Goal: Complete application form

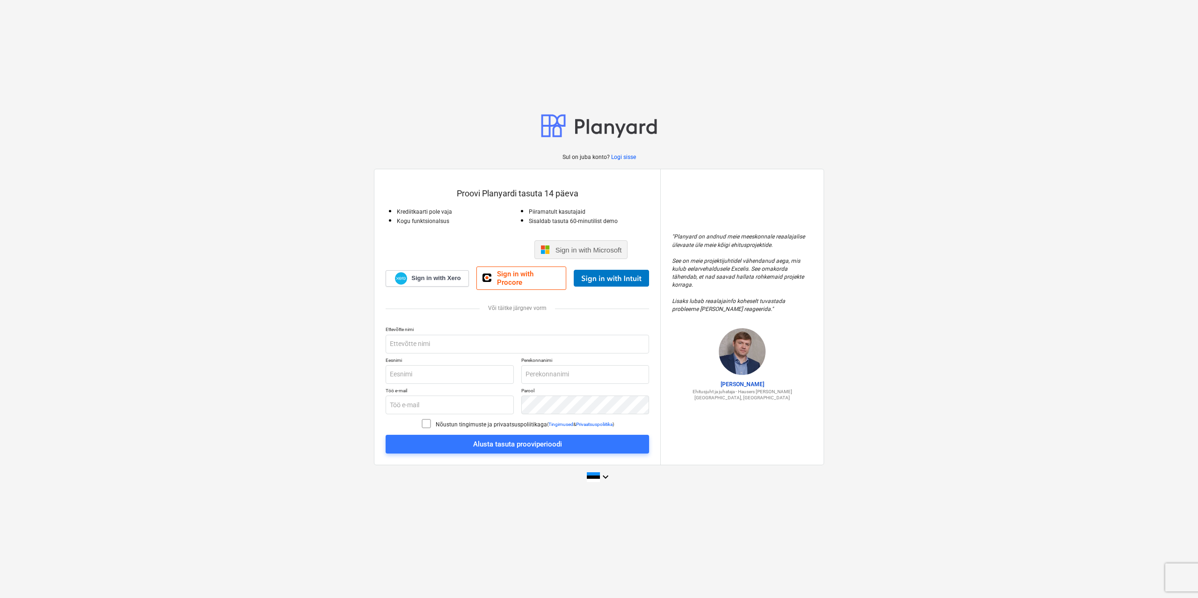
click at [560, 251] on span "Sign in with Microsoft" at bounding box center [588, 250] width 66 height 8
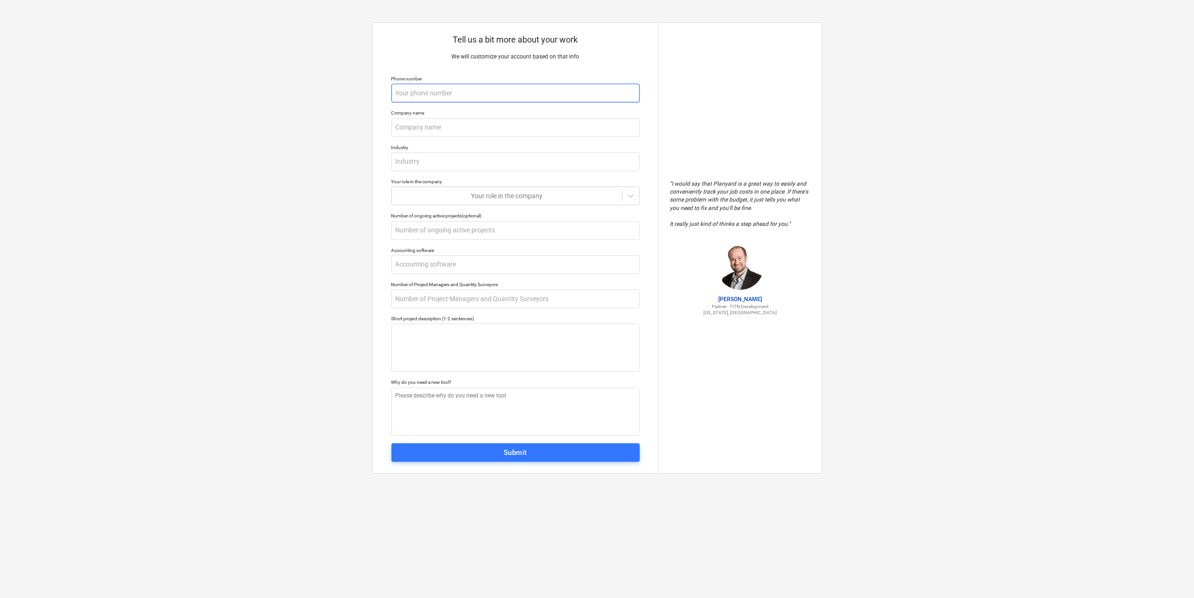
click at [421, 91] on input "text" at bounding box center [516, 93] width 248 height 19
click at [446, 94] on input "text" at bounding box center [516, 93] width 248 height 19
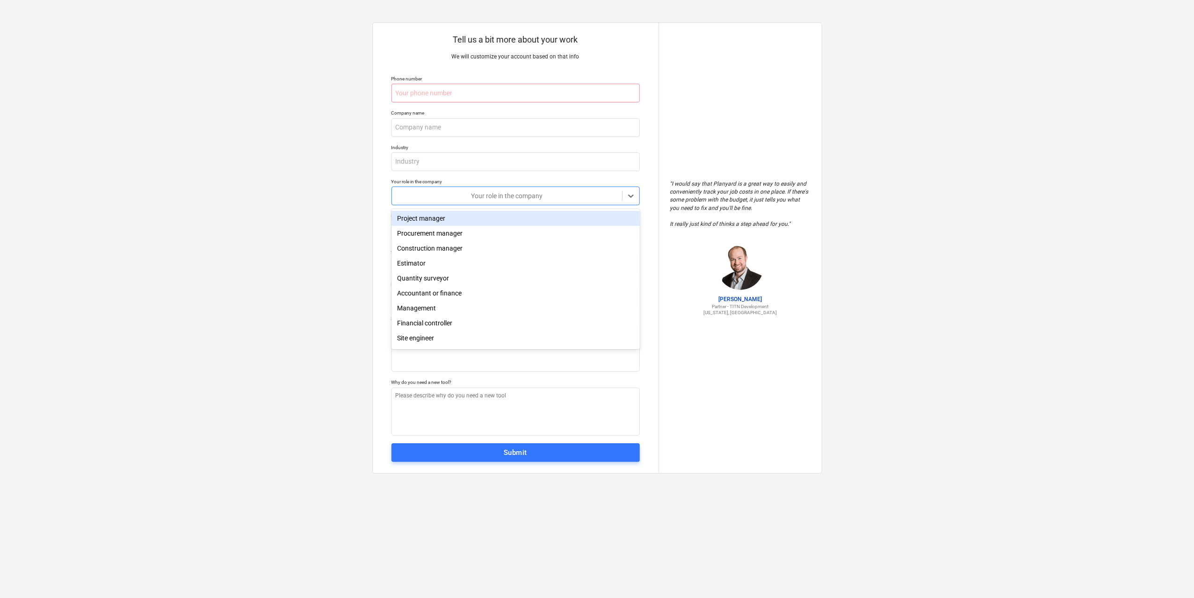
click at [449, 189] on div "Your role in the company" at bounding box center [516, 196] width 248 height 19
click at [456, 236] on div "Procurement manager" at bounding box center [516, 233] width 248 height 15
click at [461, 85] on input "text" at bounding box center [516, 93] width 248 height 19
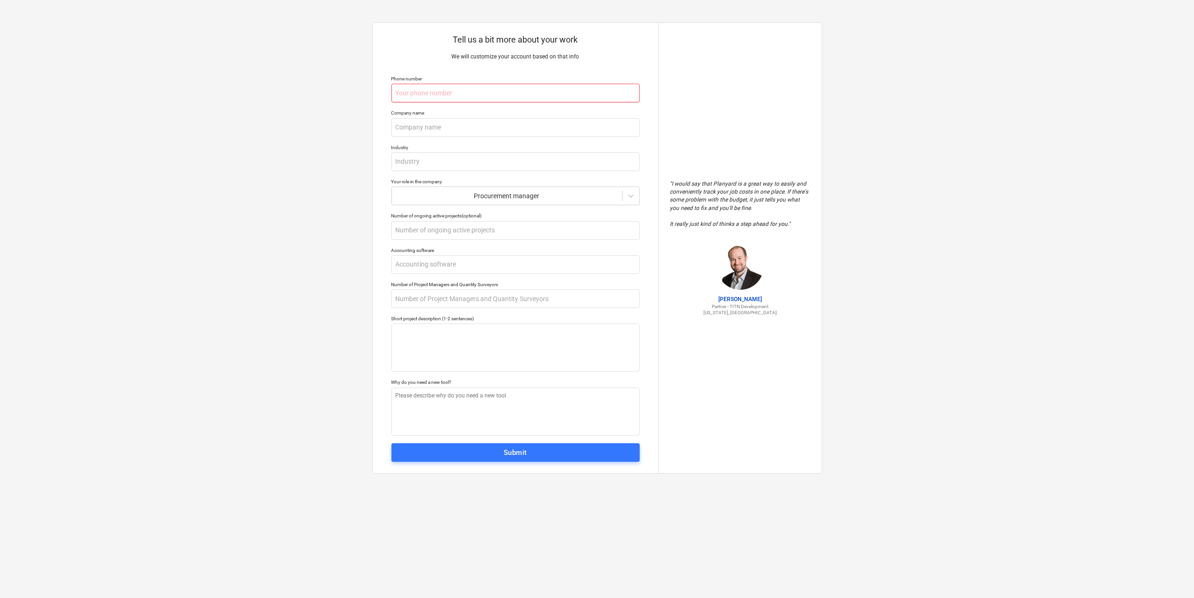
type textarea "x"
type input "5"
type textarea "x"
type input "50"
type textarea "x"
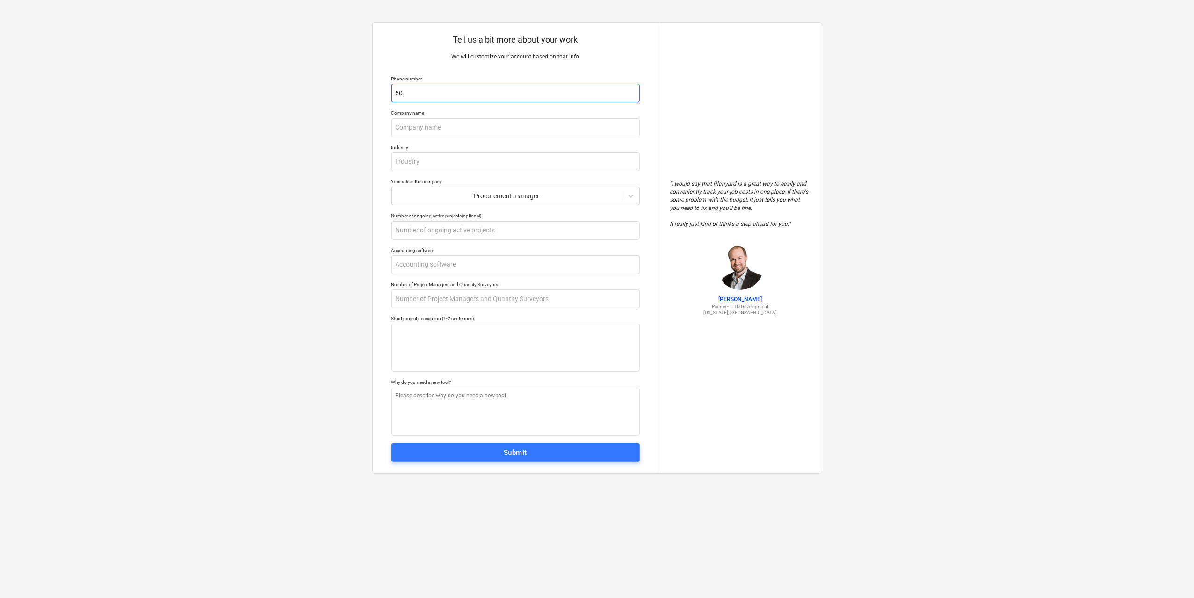
type input "502"
type textarea "x"
type input "5027"
type textarea "x"
type input "50275"
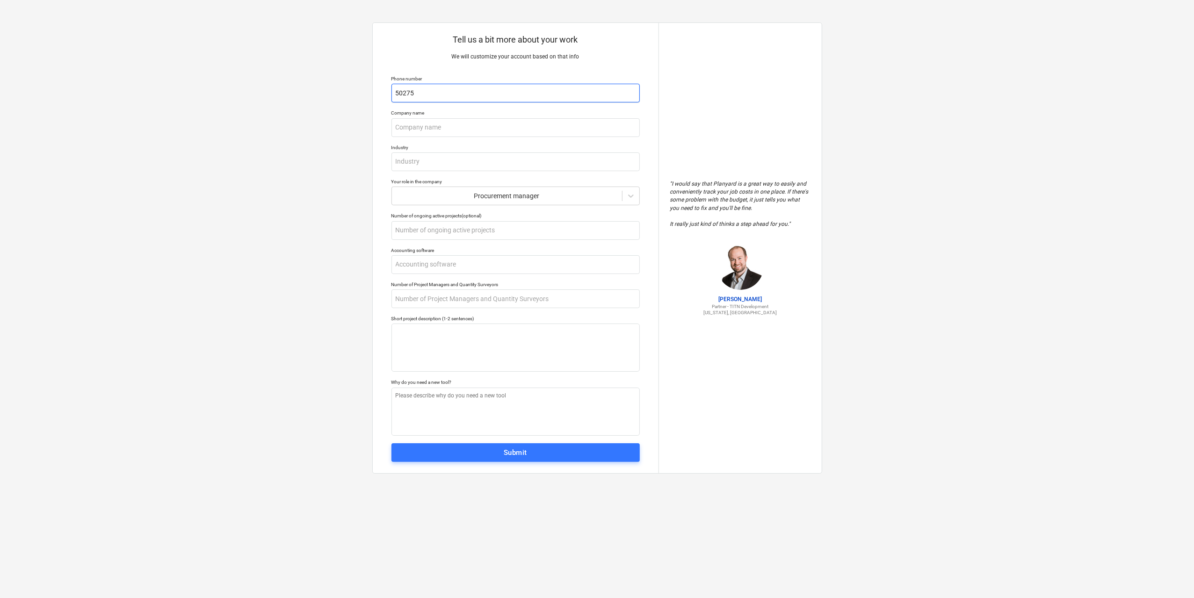
type textarea "x"
type input "502753"
type textarea "x"
type input "5027534"
click at [472, 123] on input "text" at bounding box center [516, 127] width 248 height 19
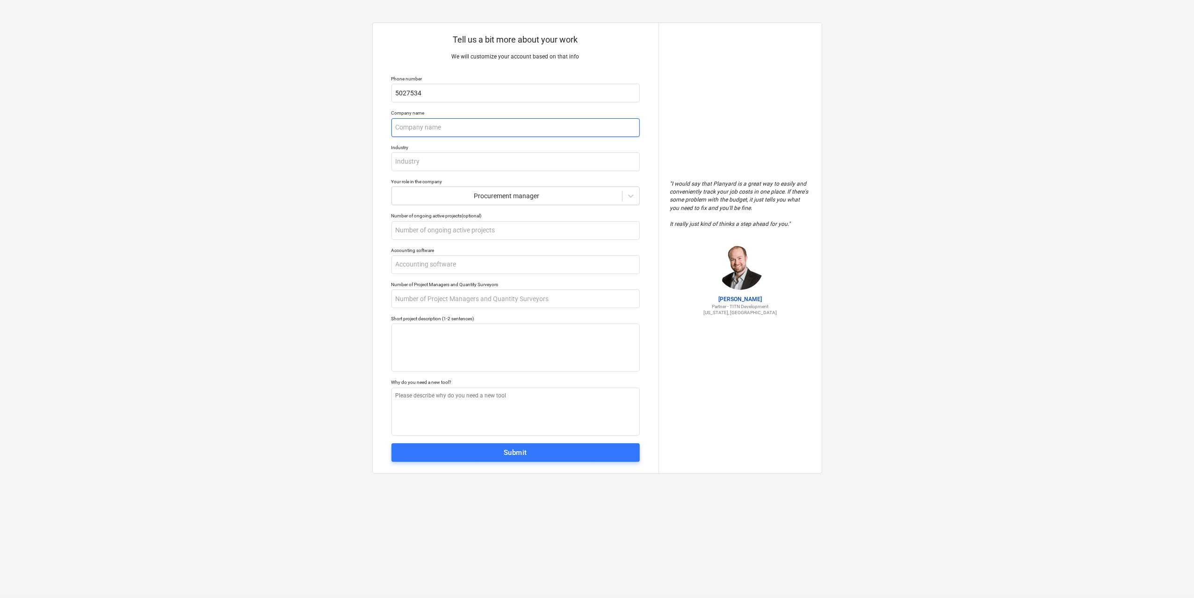
type textarea "x"
type input "T"
type textarea "x"
type input "TJ"
type textarea "x"
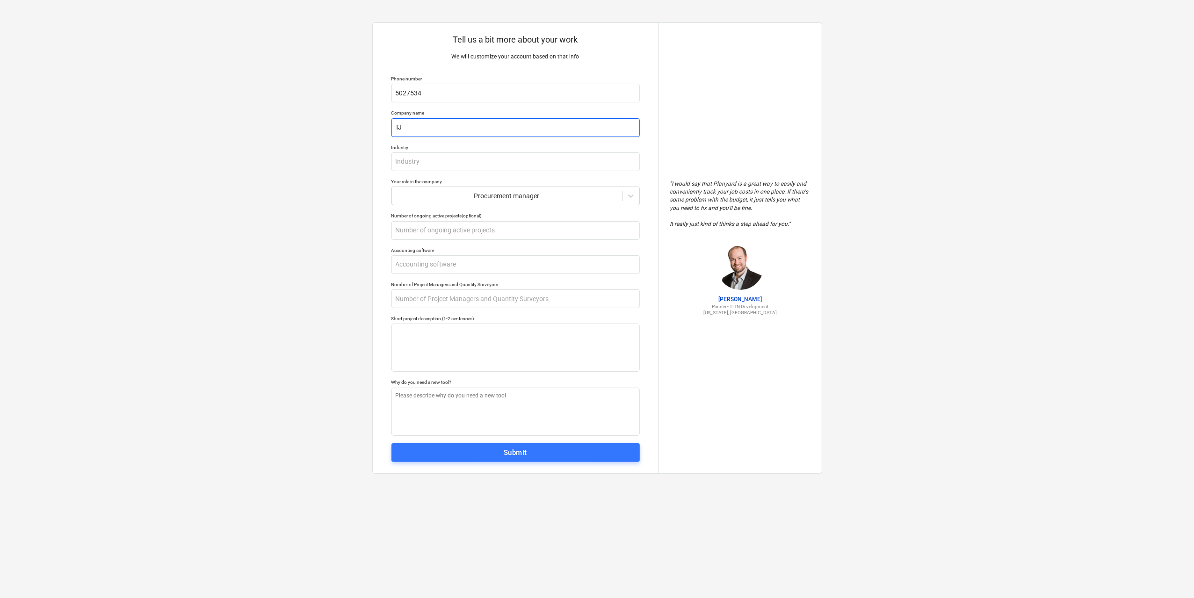
type input "TJ"
type textarea "x"
type input "TJ H"
type textarea "x"
type input "TJ Ho"
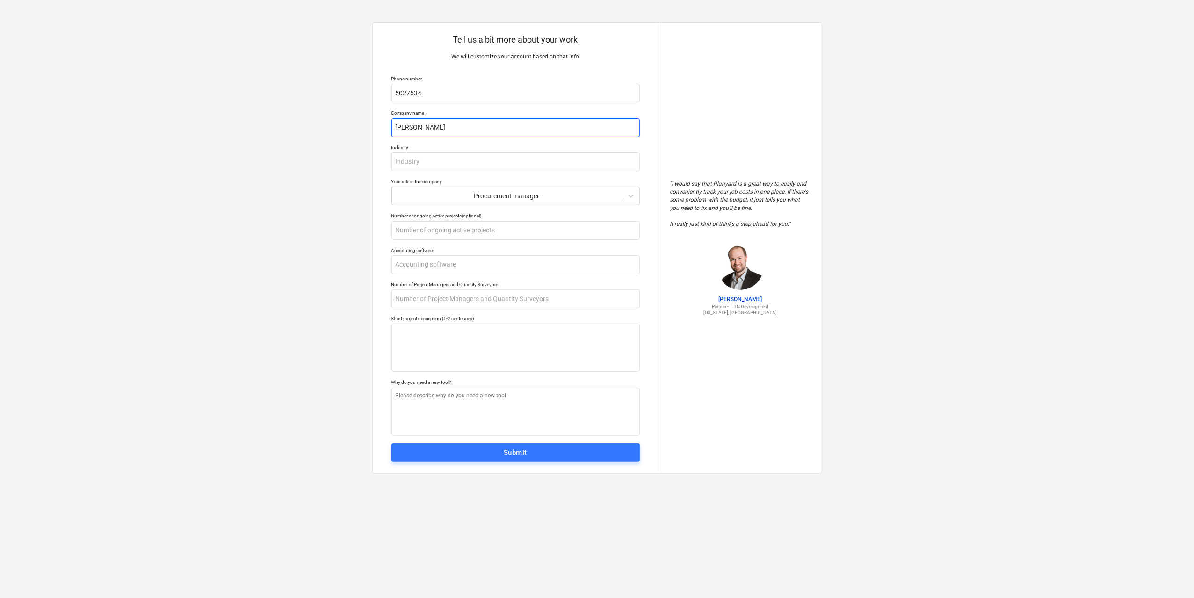
type textarea "x"
type input "TJ Hoo"
type textarea "x"
type input "TJ Hool"
type textarea "x"
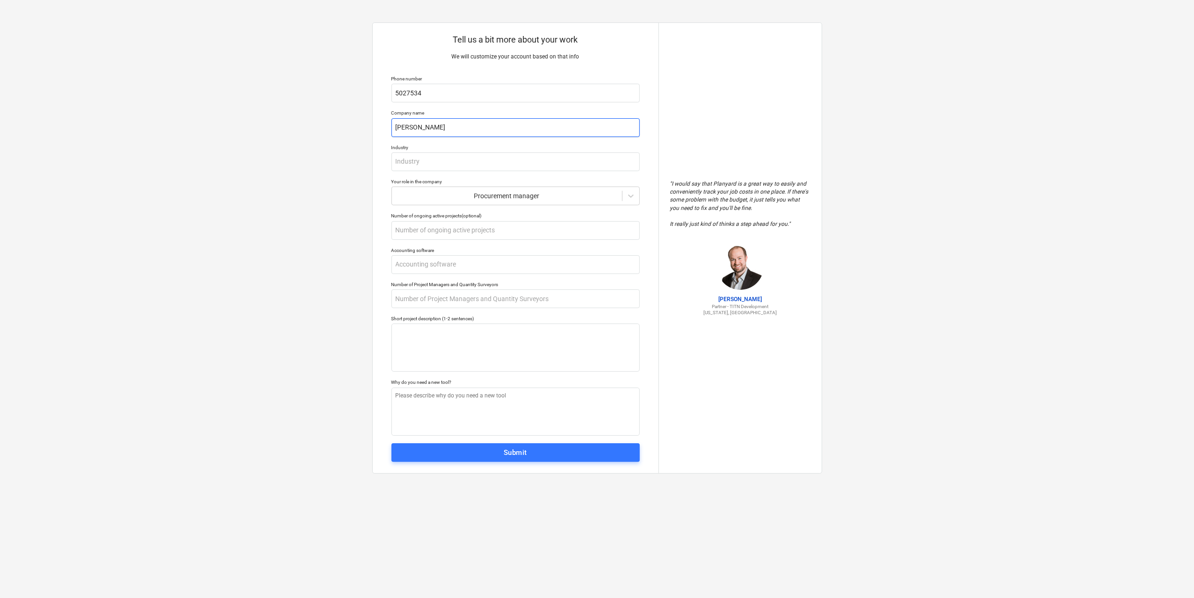
type input "TJ Hoold"
type textarea "x"
type input "TJ Hooldu"
type textarea "x"
type input "TJ Hooldus"
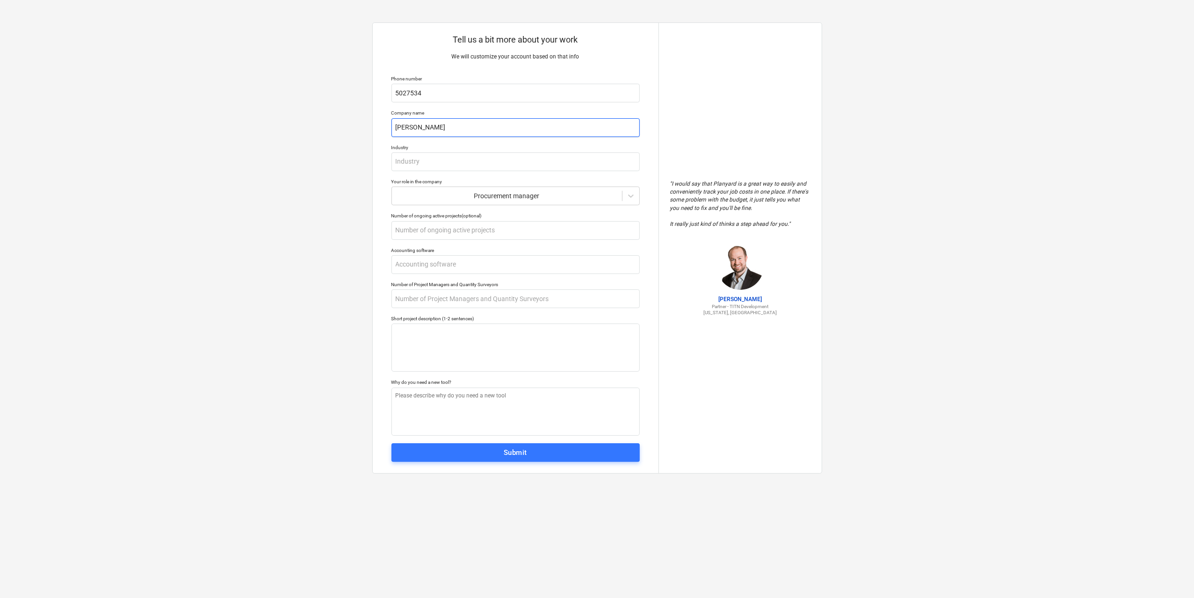
type textarea "x"
type input "TJ Hooldus"
type textarea "x"
type input "TJ Hooldus O"
type textarea "x"
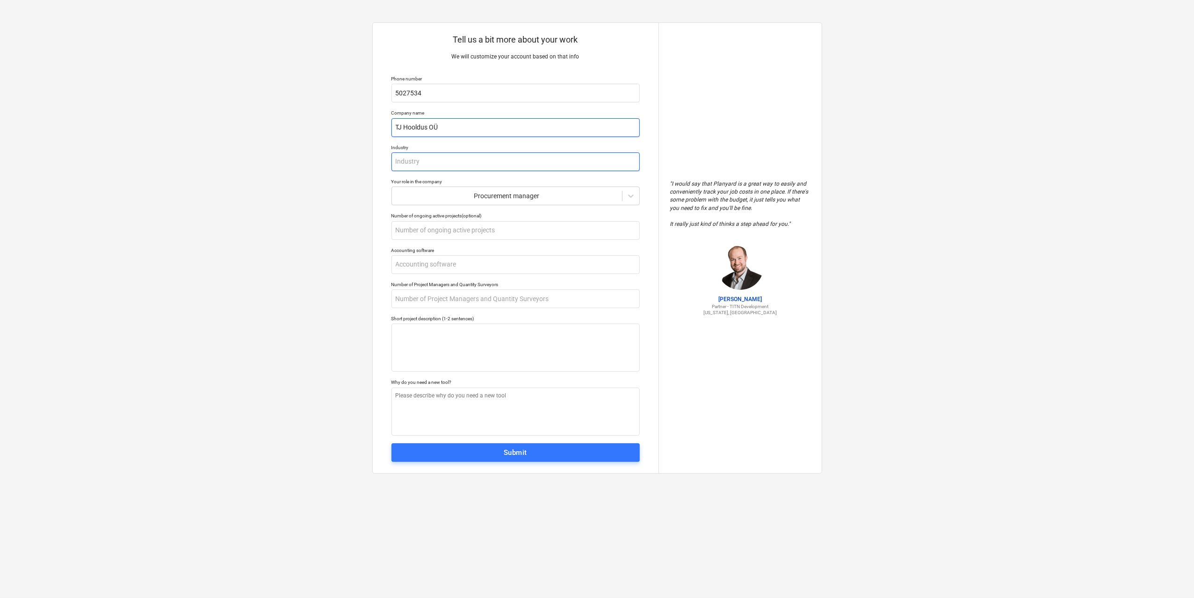
type input "TJ Hooldus OÜ"
click at [464, 158] on input "text" at bounding box center [516, 161] width 248 height 19
click at [405, 197] on div at bounding box center [507, 195] width 221 height 9
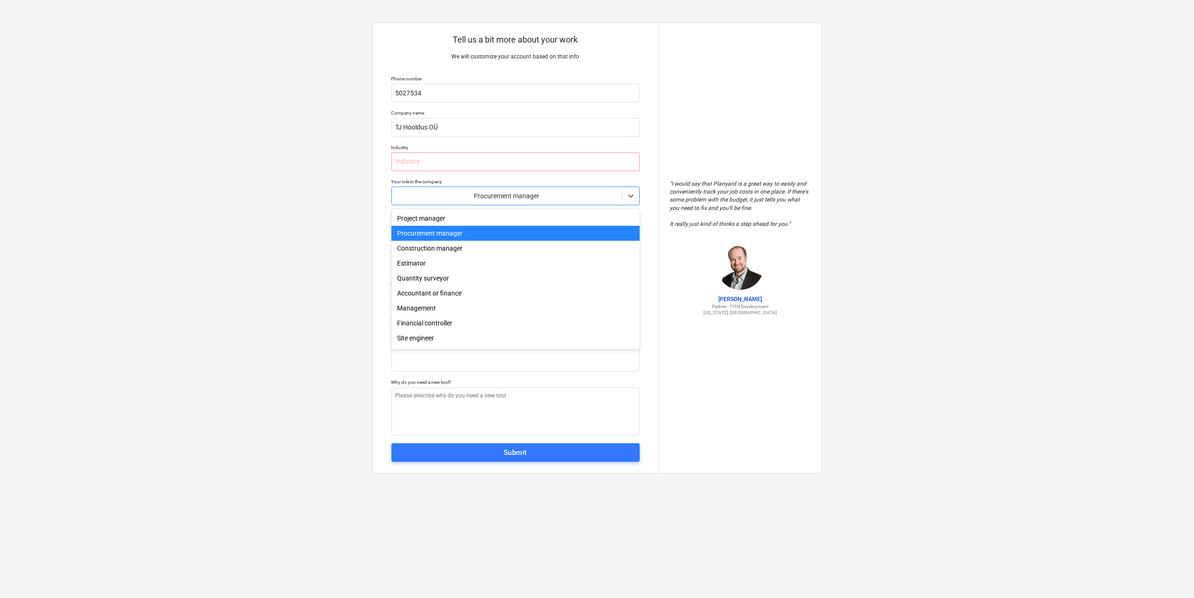
click at [425, 237] on div "Procurement manager" at bounding box center [516, 233] width 248 height 15
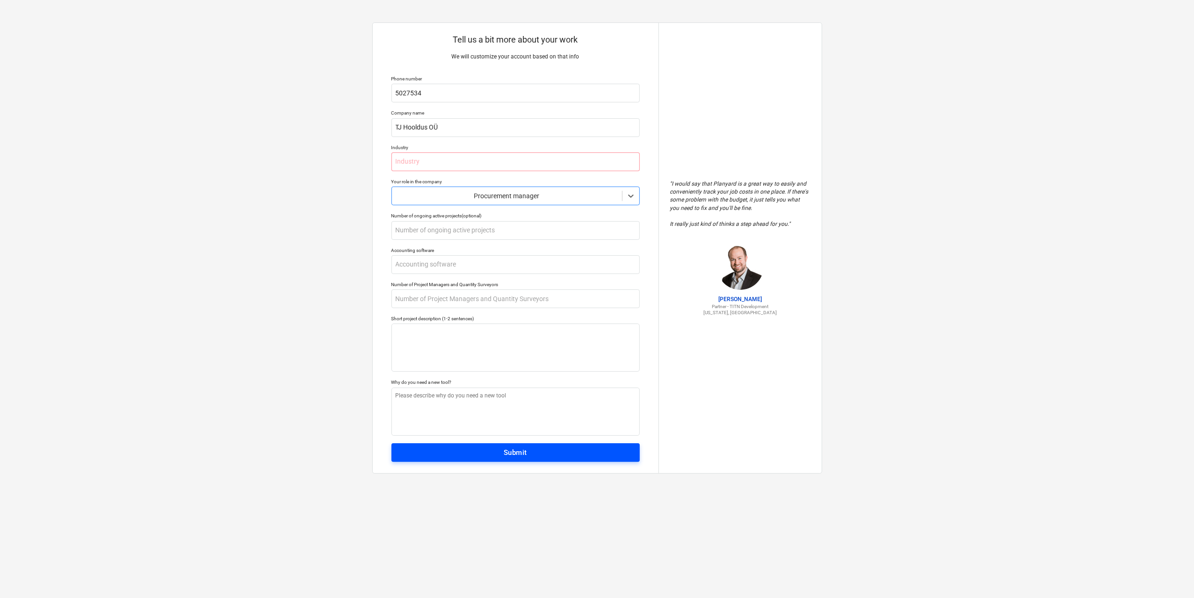
click at [496, 452] on span "Submit" at bounding box center [516, 453] width 228 height 12
click at [499, 161] on input "text" at bounding box center [516, 161] width 248 height 19
type textarea "x"
type input "K"
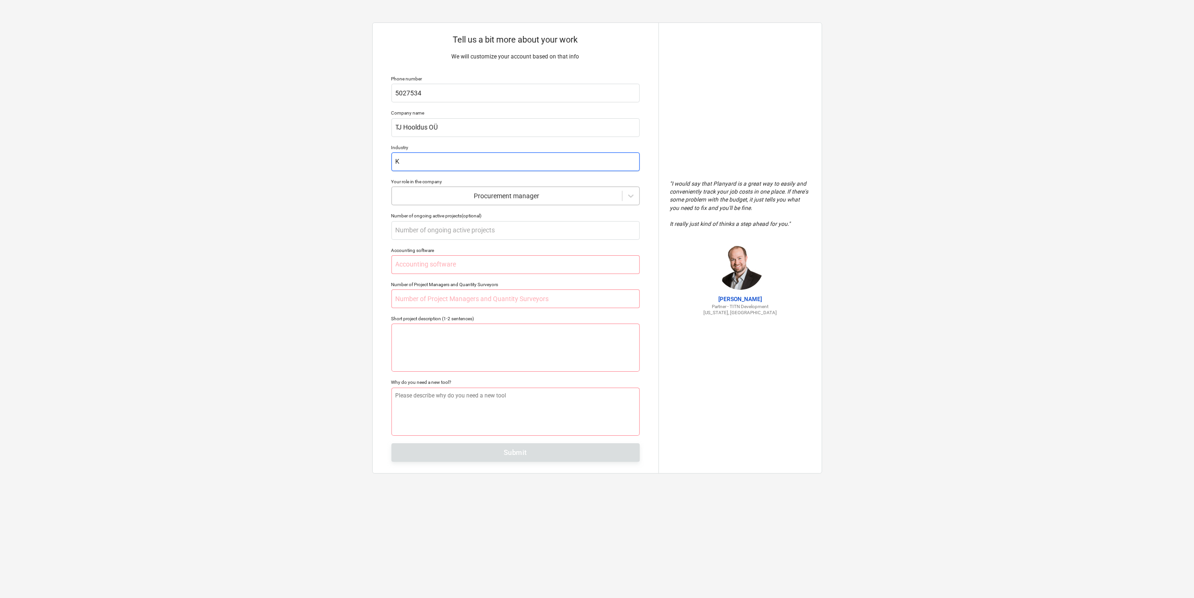
type textarea "x"
type input "KV"
type textarea "x"
type input "KVJ"
type textarea "x"
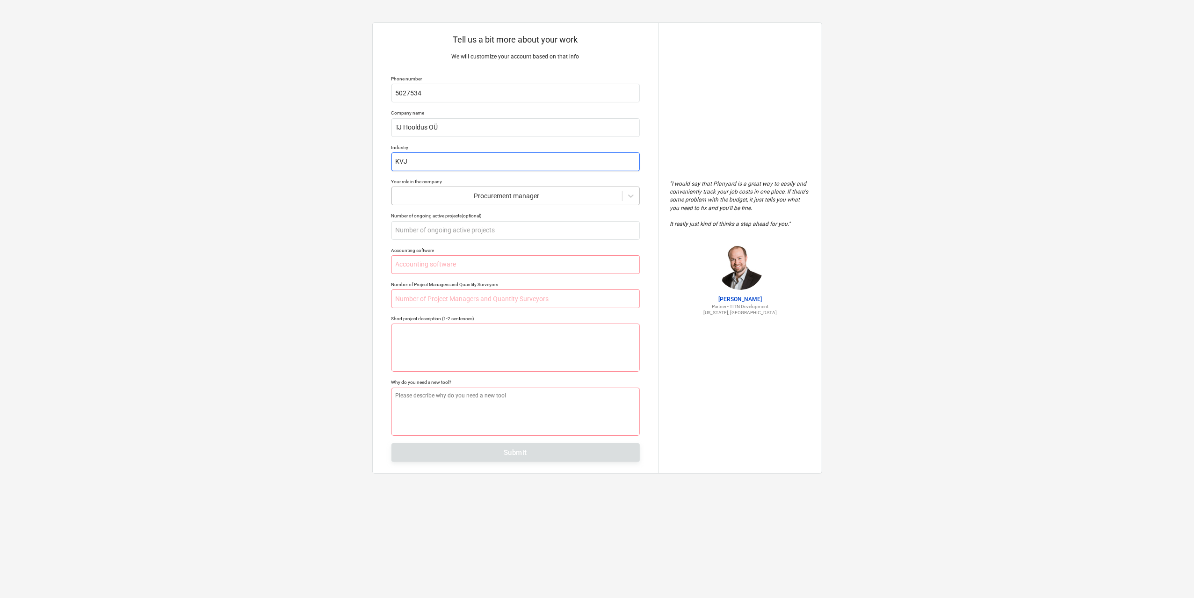
type input "KVJV"
type textarea "x"
type input "KVJVK"
click at [528, 267] on input "text" at bounding box center [516, 264] width 248 height 19
click at [499, 300] on input "text" at bounding box center [516, 299] width 248 height 19
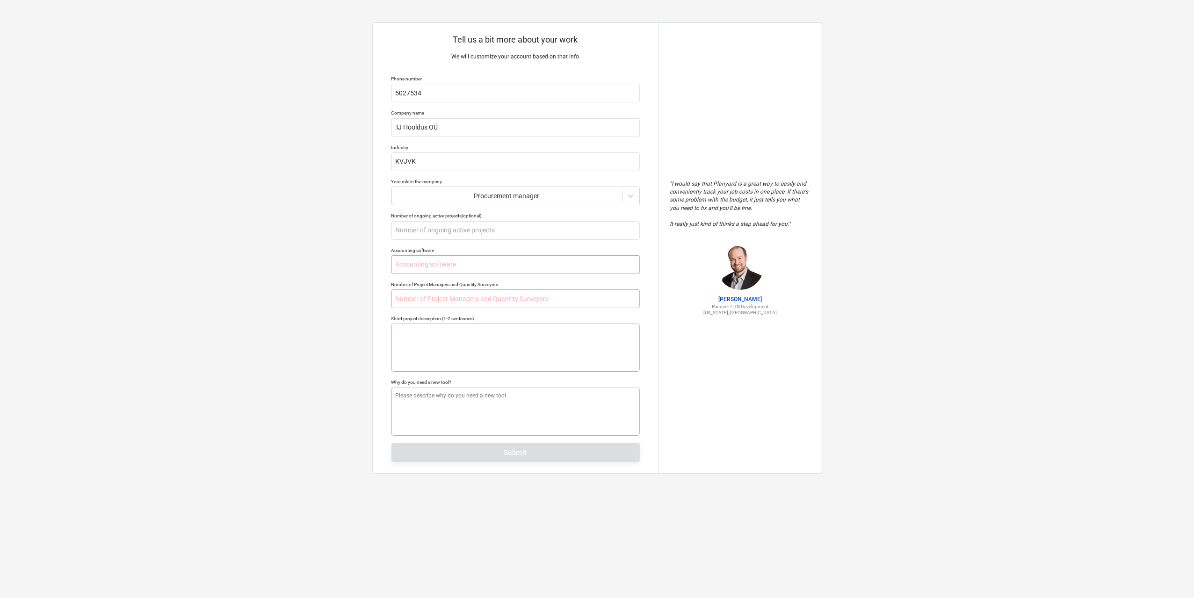
click at [466, 46] on div "Tell us a bit more about your work We will customize your account based on that…" at bounding box center [516, 248] width 286 height 450
type textarea "x"
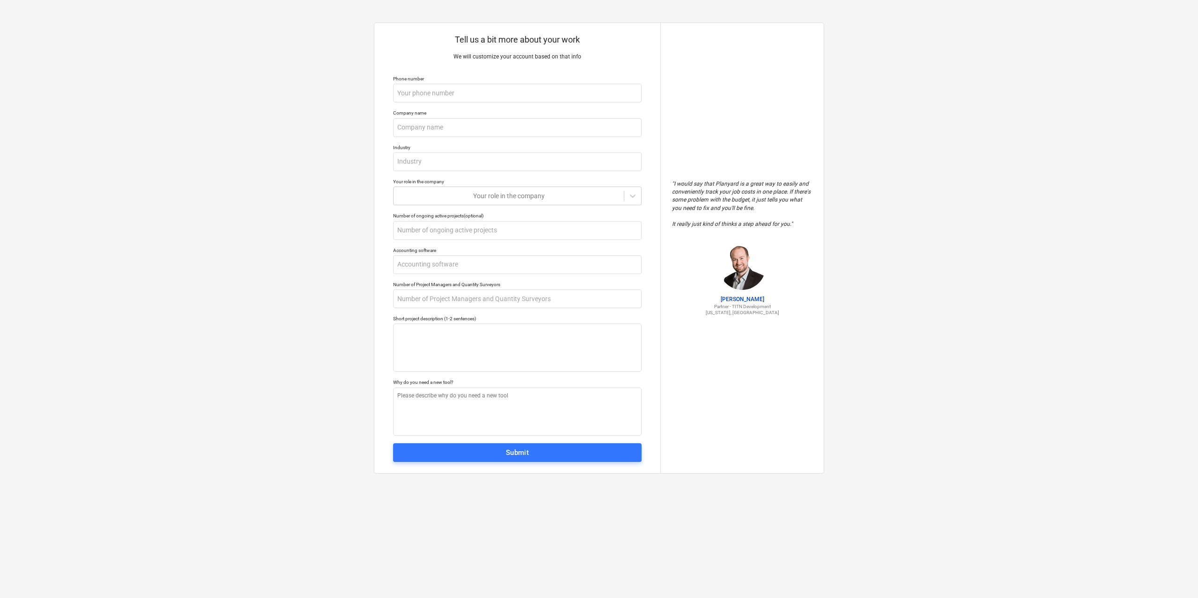
type textarea "x"
